Goal: Understand process/instructions: Learn how to perform a task or action

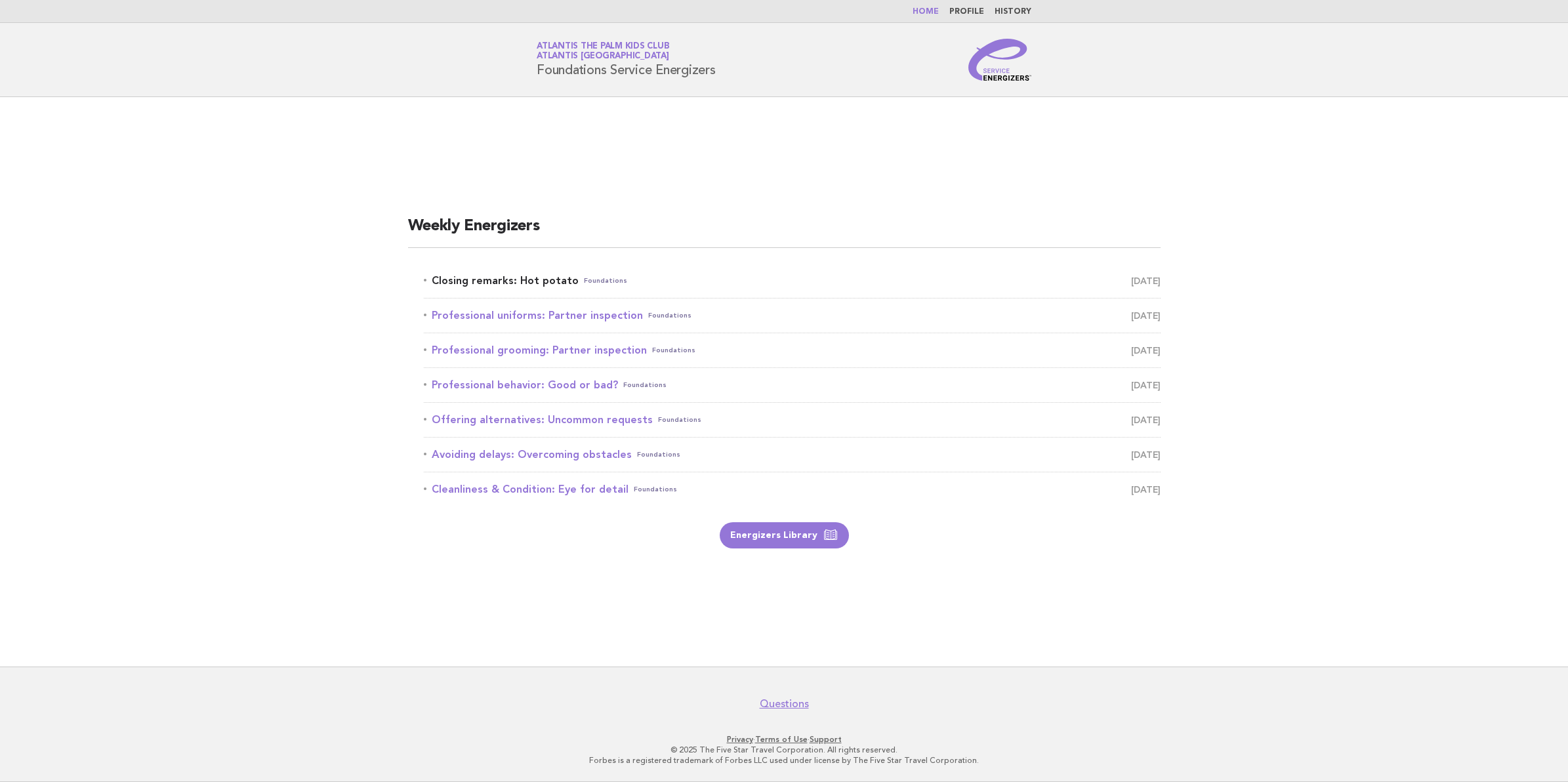
click at [499, 278] on link "Closing remarks: Hot potato Foundations [DATE]" at bounding box center [792, 280] width 737 height 19
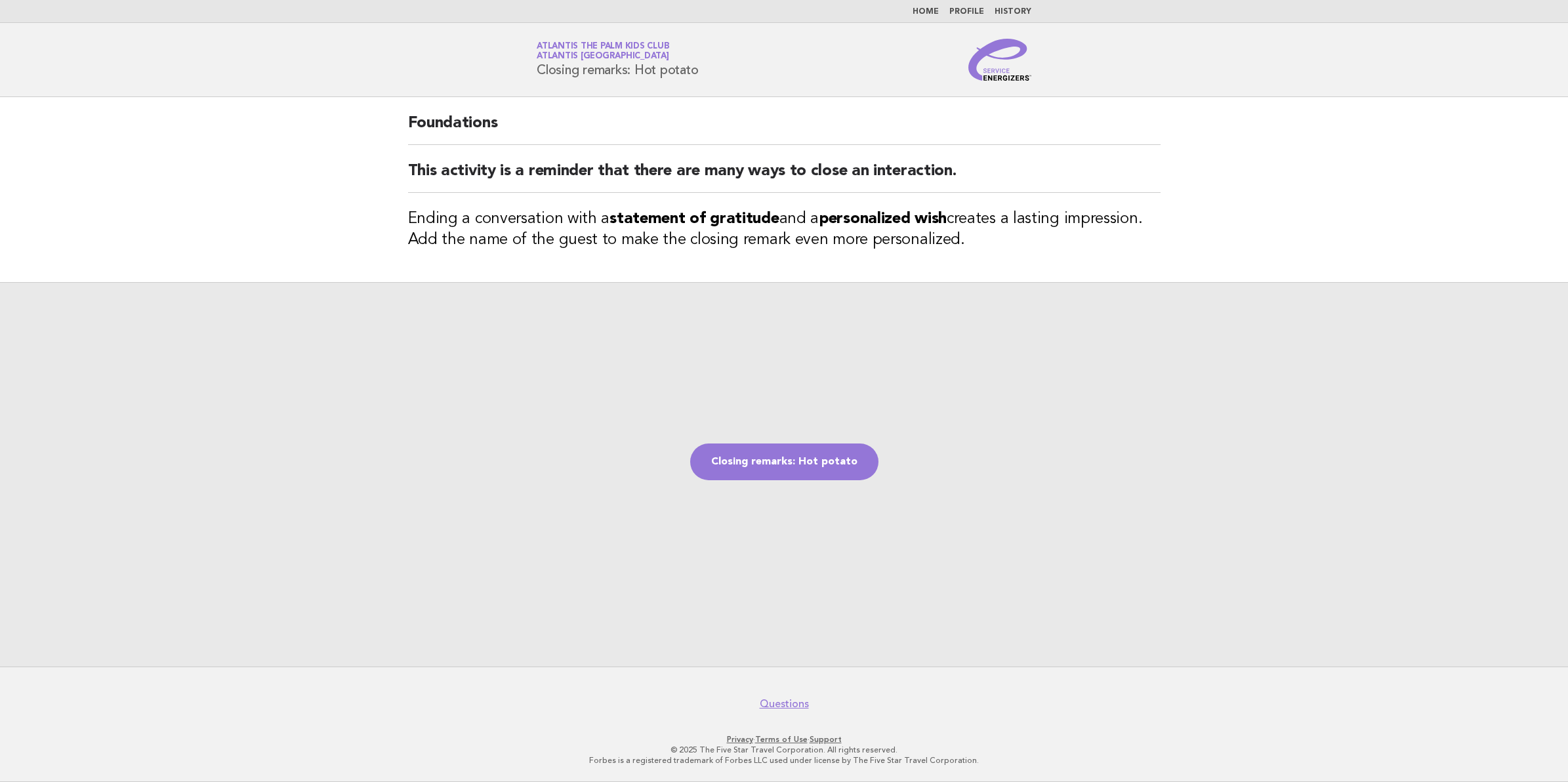
drag, startPoint x: 725, startPoint y: 64, endPoint x: 535, endPoint y: 80, distance: 190.7
click at [535, 80] on div "Service Energizers Atlantis The Palm Kids Club Atlantis Dubai Closing remarks: …" at bounding box center [784, 60] width 531 height 42
copy h1 "Closing remarks: Hot potato"
click at [787, 466] on link "Closing remarks: Hot potato" at bounding box center [784, 462] width 188 height 37
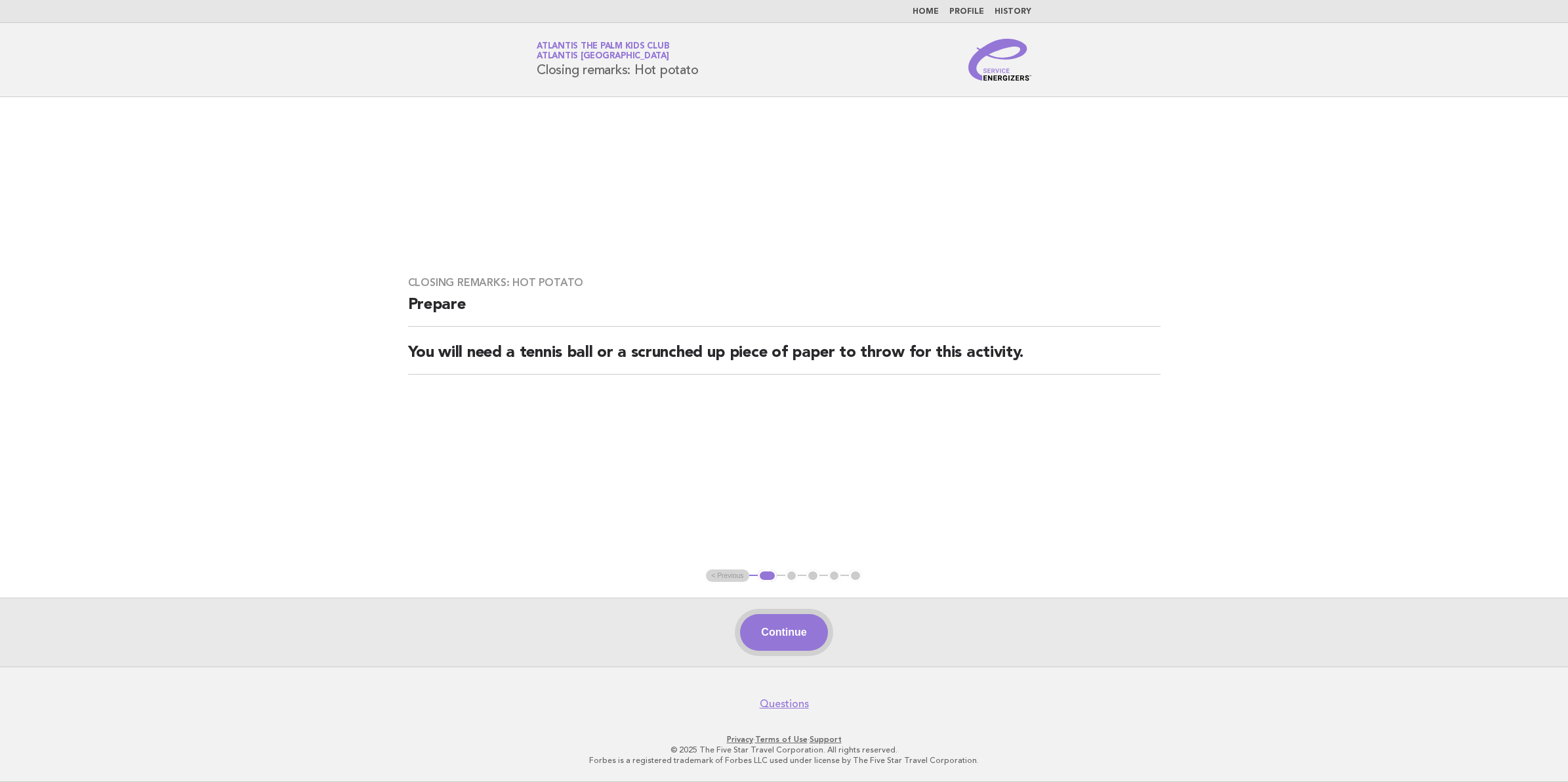
click at [784, 621] on button "Continue" at bounding box center [784, 633] width 87 height 37
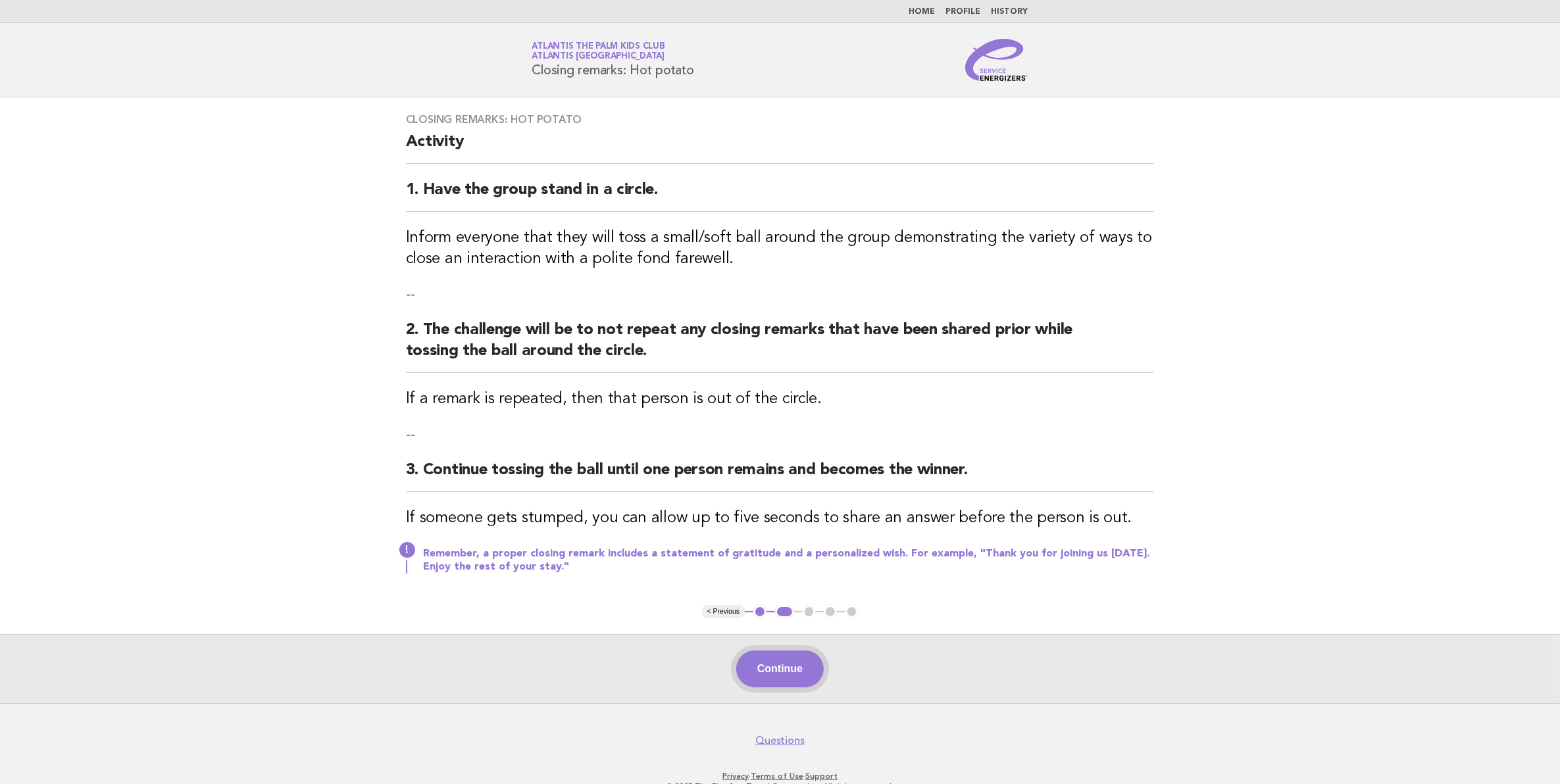
click at [789, 668] on button "Continue" at bounding box center [780, 669] width 87 height 37
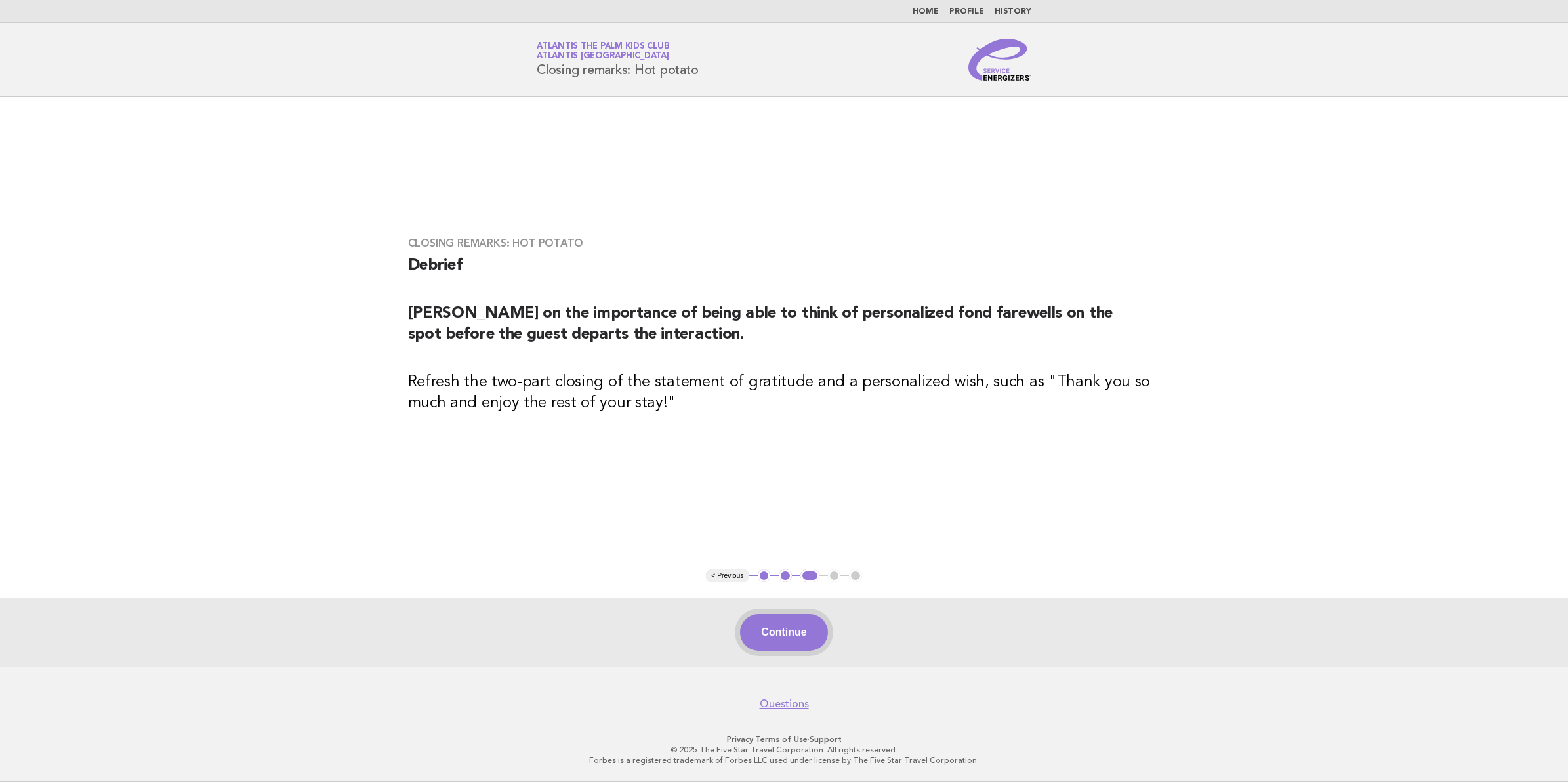
click at [793, 625] on button "Continue" at bounding box center [784, 633] width 87 height 37
